Goal: Task Accomplishment & Management: Use online tool/utility

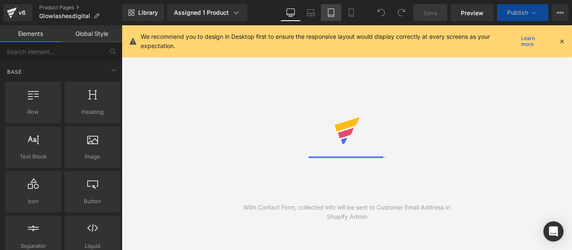
click at [562, 42] on icon at bounding box center [562, 41] width 8 height 8
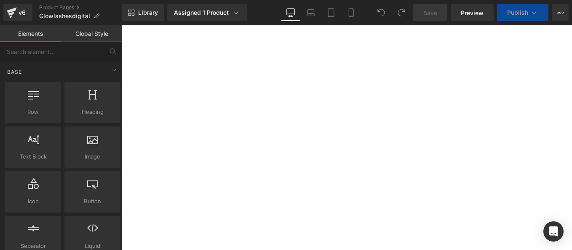
click at [351, 12] on icon at bounding box center [351, 12] width 8 height 8
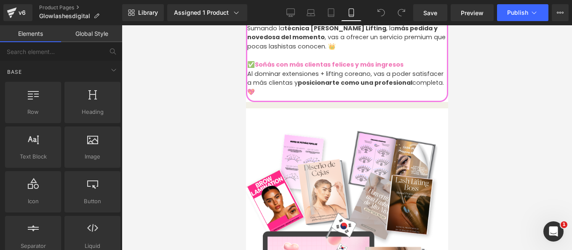
scroll to position [1222, 0]
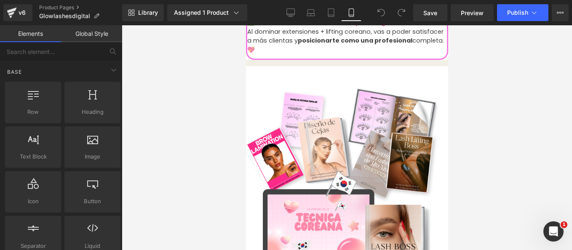
click at [363, 110] on img at bounding box center [346, 210] width 211 height 269
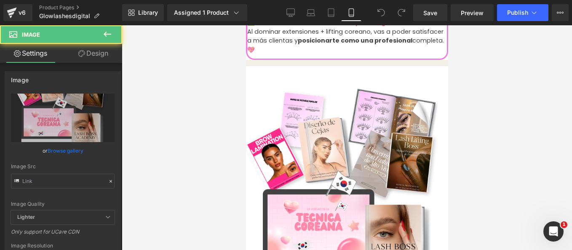
type input "[URL][DOMAIN_NAME][PERSON_NAME]"
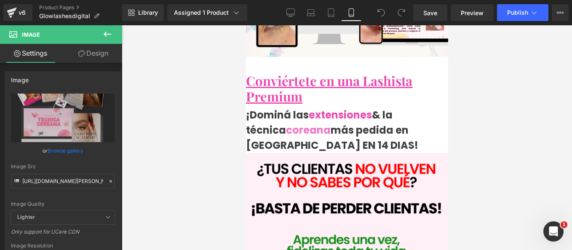
scroll to position [211, 0]
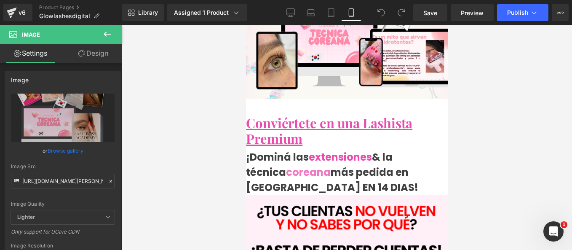
click at [333, 150] on span "extensiones" at bounding box center [339, 157] width 63 height 14
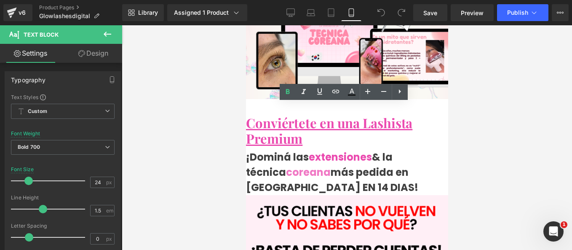
click at [270, 114] on u "Conviértete en una Lashista Premium" at bounding box center [329, 130] width 166 height 33
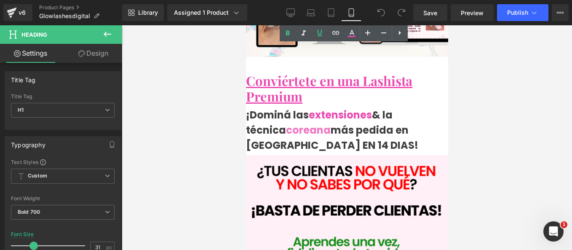
scroll to position [295, 0]
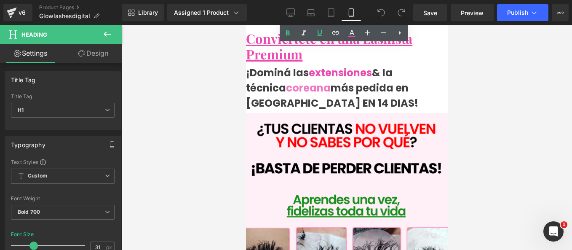
click at [313, 129] on img at bounding box center [347, 199] width 226 height 172
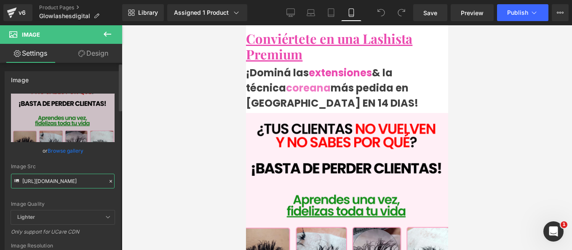
click at [64, 180] on input "[URL][DOMAIN_NAME]" at bounding box center [63, 181] width 104 height 15
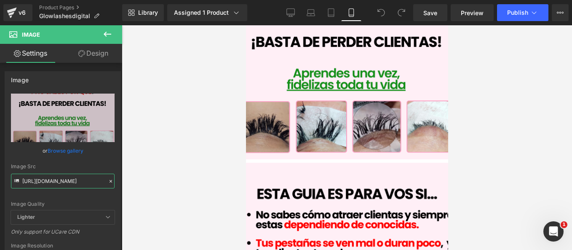
scroll to position [506, 0]
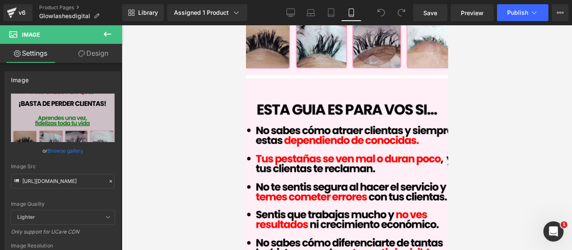
click at [343, 123] on img at bounding box center [347, 219] width 226 height 282
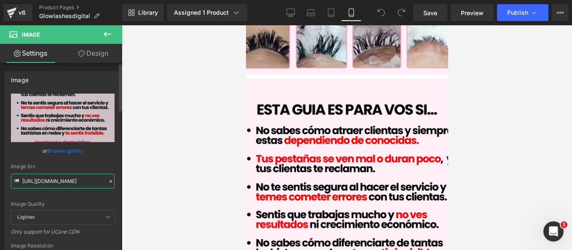
click at [61, 183] on input "[URL][DOMAIN_NAME]" at bounding box center [63, 181] width 104 height 15
click at [61, 184] on input "[URL][DOMAIN_NAME]" at bounding box center [63, 181] width 104 height 15
paste input "text"
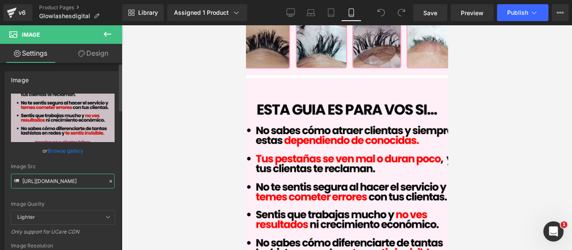
type input "[URL][DOMAIN_NAME]"
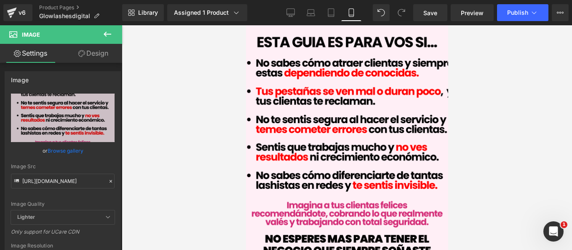
scroll to position [0, 0]
click at [68, 5] on link "Product Pages" at bounding box center [80, 7] width 83 height 7
